Goal: Obtain resource: Download file/media

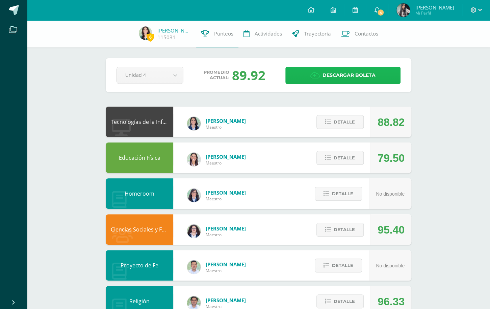
click at [356, 77] on span "Descargar boleta" at bounding box center [349, 75] width 53 height 17
click at [434, 14] on span "Mi Perfil" at bounding box center [434, 13] width 39 height 6
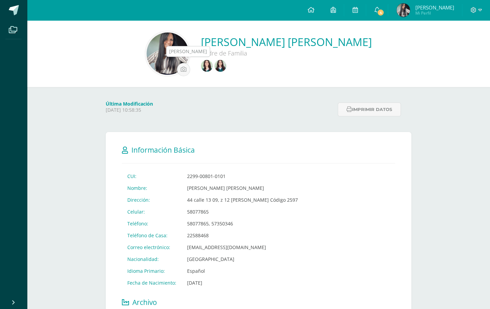
click at [215, 69] on img at bounding box center [221, 66] width 12 height 12
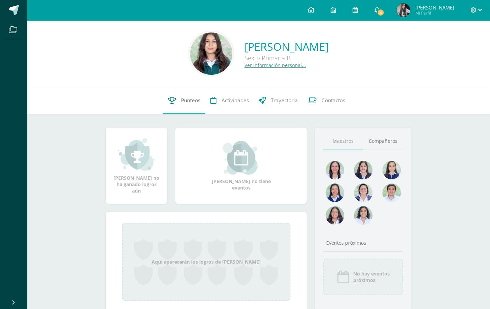
click at [184, 99] on span "Punteos" at bounding box center [190, 100] width 19 height 7
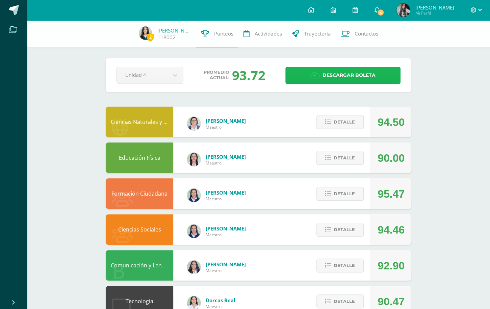
click at [330, 76] on span "Descargar boleta" at bounding box center [349, 75] width 53 height 17
